Goal: Find specific page/section: Find specific page/section

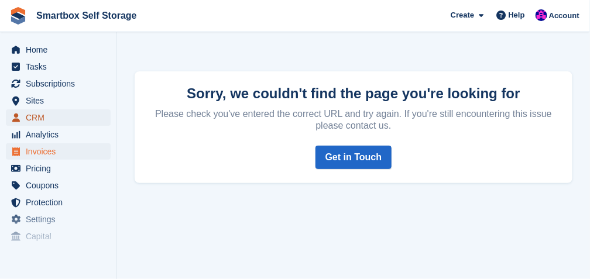
click at [30, 118] on span "CRM" at bounding box center [61, 117] width 70 height 16
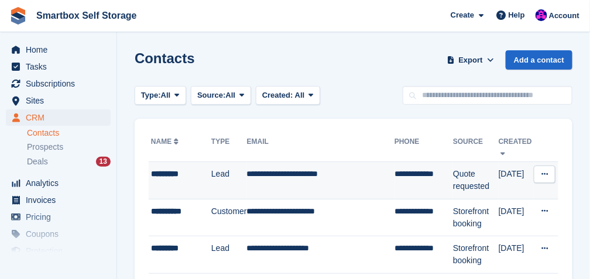
click at [157, 174] on div "*********" at bounding box center [181, 174] width 60 height 12
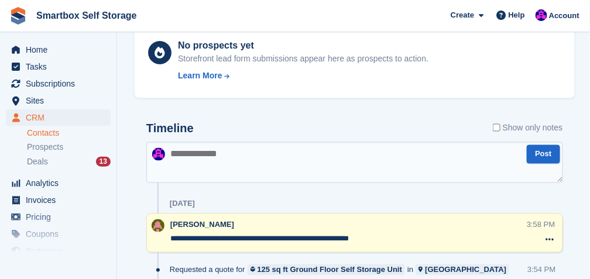
scroll to position [429, 0]
